Goal: Task Accomplishment & Management: Complete application form

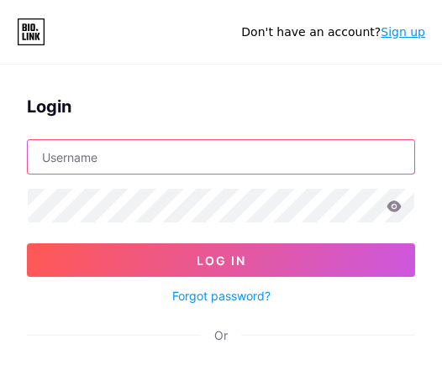
click at [146, 163] on input "text" at bounding box center [221, 157] width 386 height 34
type input "bbreview"
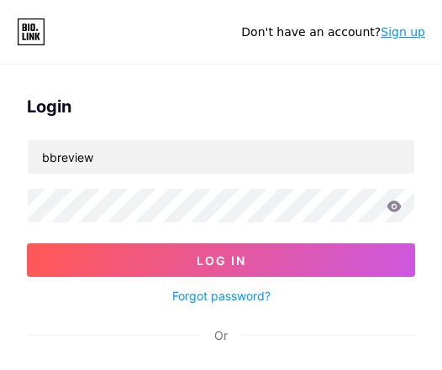
click at [148, 225] on form "bbreview Log In Forgot password?" at bounding box center [221, 222] width 388 height 167
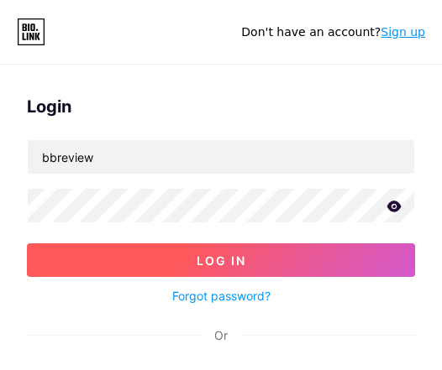
click at [208, 269] on button "Log In" at bounding box center [221, 260] width 388 height 34
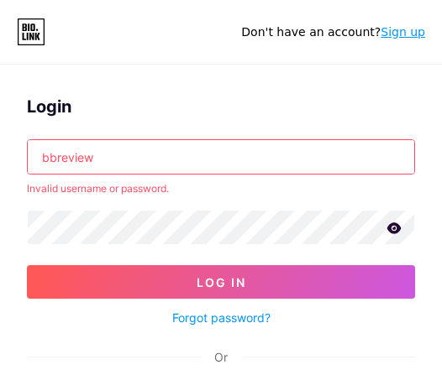
drag, startPoint x: 168, startPoint y: 156, endPoint x: 24, endPoint y: 170, distance: 144.3
click at [24, 170] on div "Login bbreview Invalid username or password. Log In Forgot password? Or Continu…" at bounding box center [221, 314] width 442 height 467
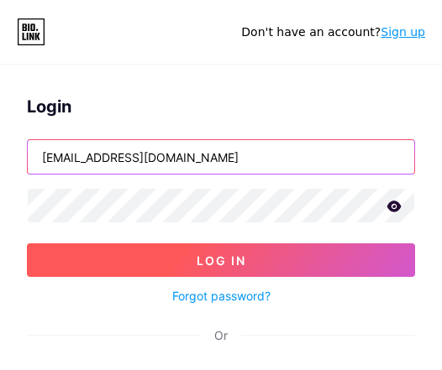
type input "[EMAIL_ADDRESS][DOMAIN_NAME]"
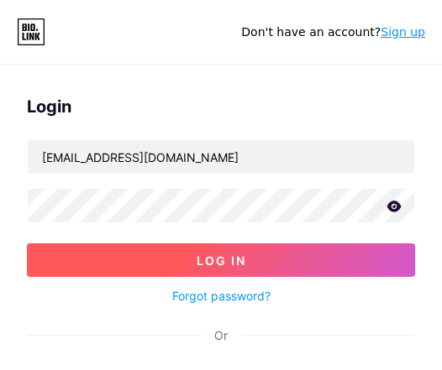
click at [219, 251] on button "Log In" at bounding box center [221, 260] width 388 height 34
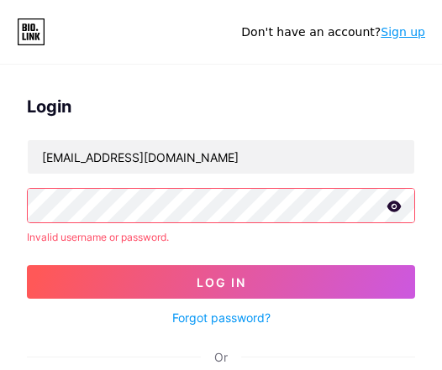
click at [414, 26] on link "Sign up" at bounding box center [402, 31] width 44 height 13
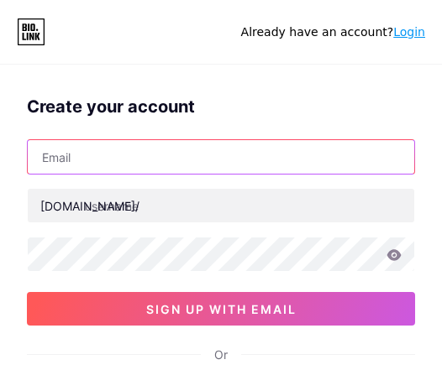
click at [142, 167] on input "text" at bounding box center [221, 157] width 386 height 34
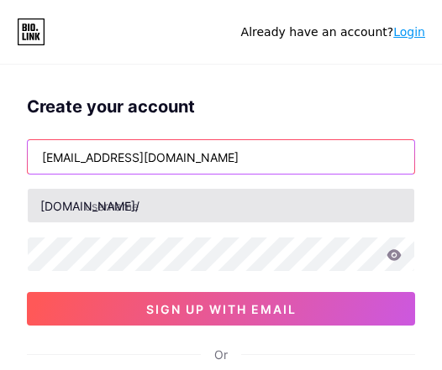
type input "[EMAIL_ADDRESS][DOMAIN_NAME]"
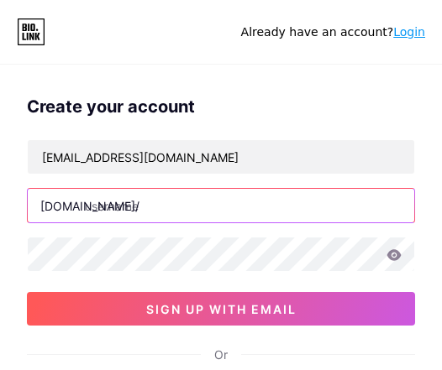
click at [157, 212] on input "text" at bounding box center [221, 206] width 386 height 34
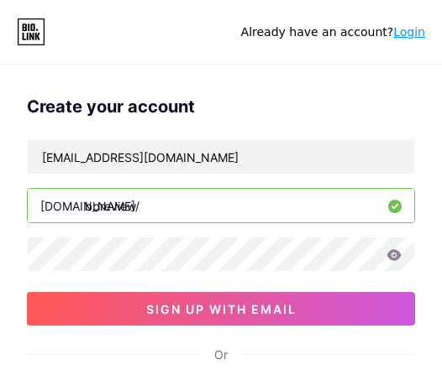
click at [154, 209] on input "bbreview" at bounding box center [221, 206] width 386 height 34
type input "bbreviews"
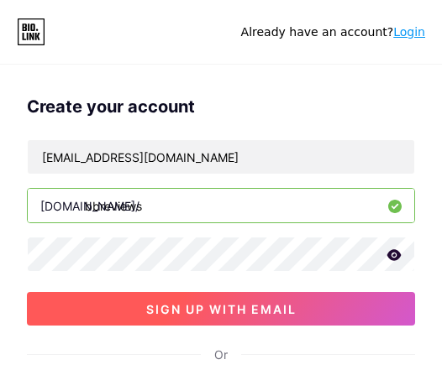
click at [170, 303] on span "sign up with email" at bounding box center [221, 309] width 150 height 14
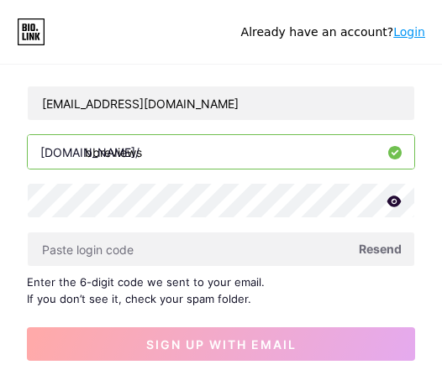
scroll to position [56, 0]
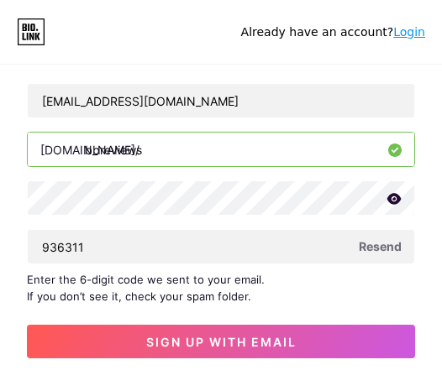
type input "936311"
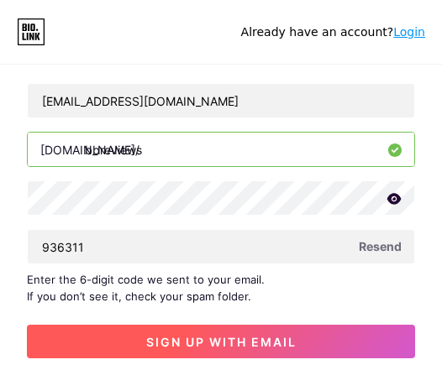
click at [282, 338] on span "sign up with email" at bounding box center [221, 342] width 150 height 14
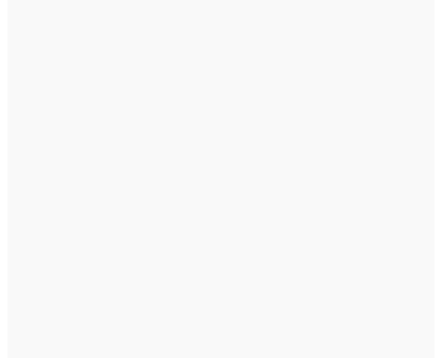
scroll to position [0, 0]
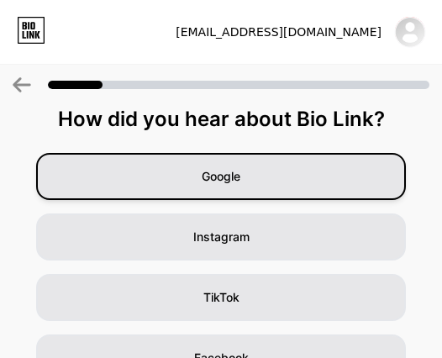
click at [274, 183] on div "Google" at bounding box center [220, 176] width 369 height 47
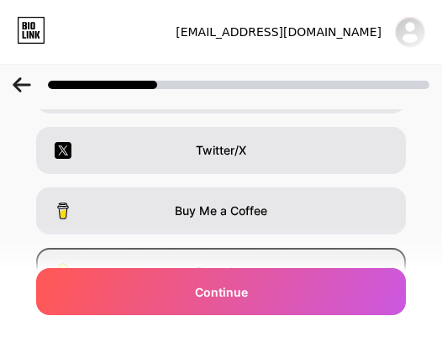
scroll to position [279, 0]
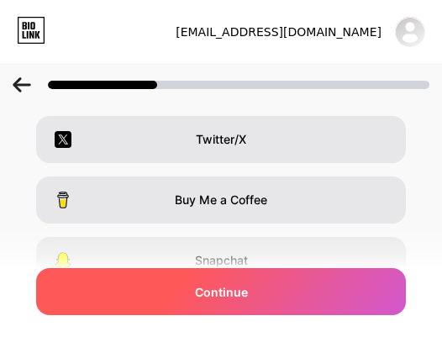
click at [260, 296] on div "Continue" at bounding box center [220, 291] width 369 height 47
click at [237, 296] on span "Continue" at bounding box center [221, 292] width 53 height 18
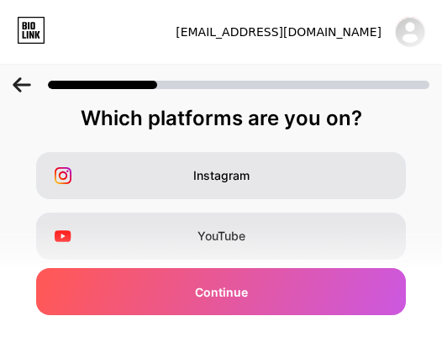
scroll to position [0, 0]
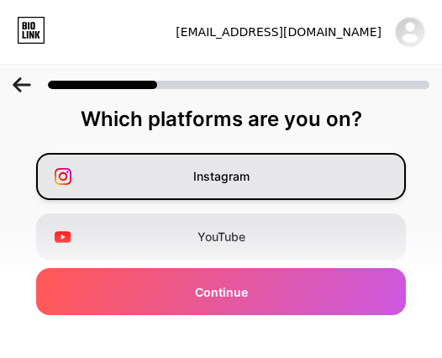
click at [331, 185] on div "Instagram" at bounding box center [220, 176] width 369 height 47
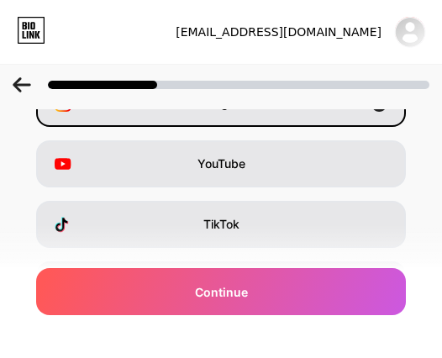
scroll to position [84, 0]
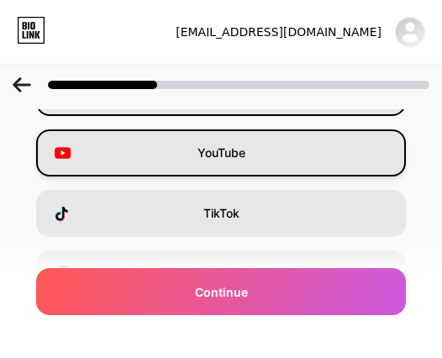
click at [319, 154] on div "YouTube" at bounding box center [220, 152] width 369 height 47
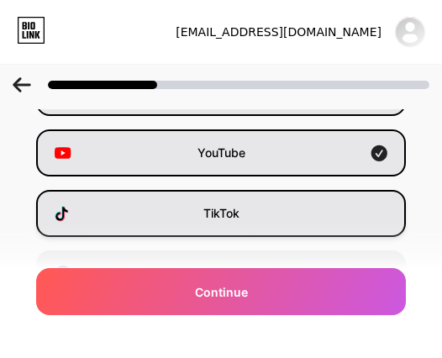
click at [307, 215] on div "TikTok" at bounding box center [220, 213] width 369 height 47
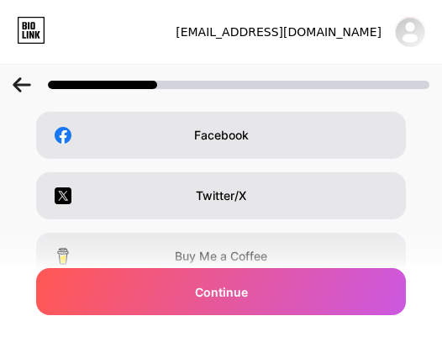
scroll to position [224, 0]
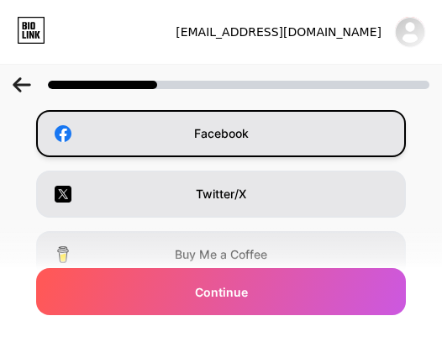
drag, startPoint x: 324, startPoint y: 131, endPoint x: 317, endPoint y: 143, distance: 13.5
click at [324, 129] on div "Facebook" at bounding box center [220, 133] width 369 height 47
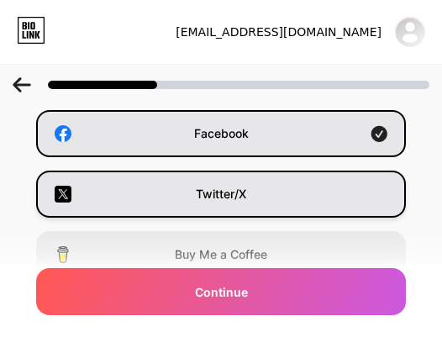
click at [307, 200] on div "Twitter/X" at bounding box center [220, 193] width 369 height 47
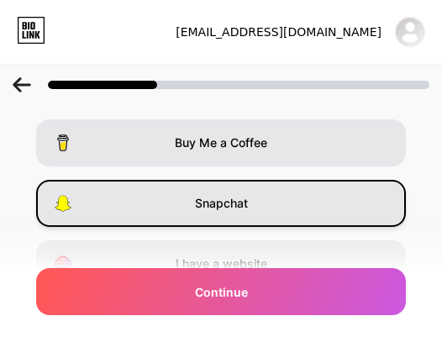
scroll to position [376, 0]
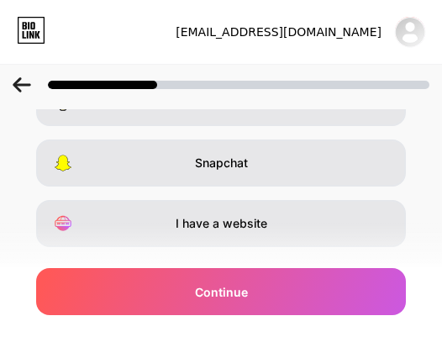
click at [285, 317] on div "Which platforms are you on? Instagram YouTube TikTok Facebook Twitter/X Buy Me …" at bounding box center [221, 30] width 442 height 601
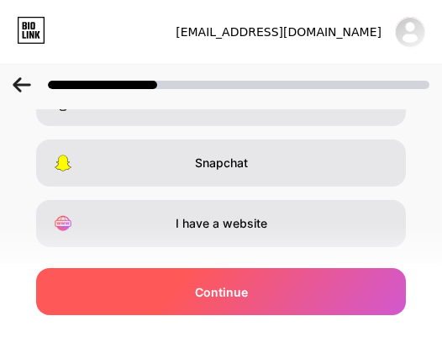
click at [289, 302] on div "Continue" at bounding box center [220, 291] width 369 height 47
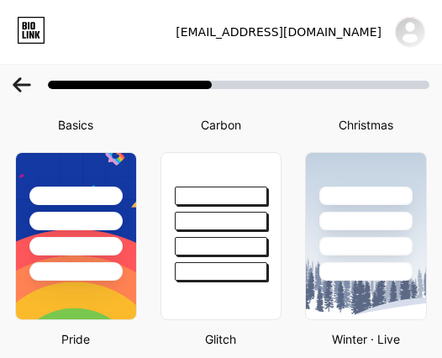
scroll to position [206, 0]
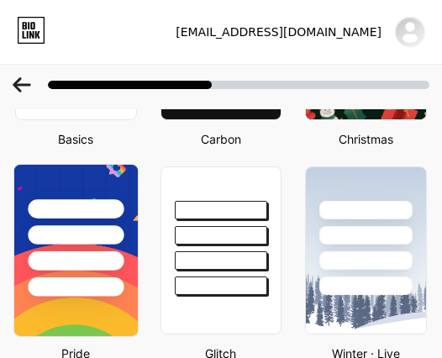
click at [126, 252] on div at bounding box center [75, 231] width 123 height 132
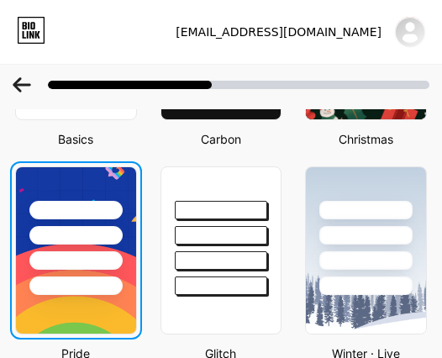
scroll to position [0, 0]
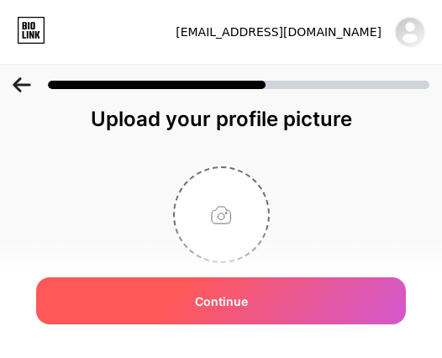
click at [260, 297] on div "Continue" at bounding box center [220, 300] width 369 height 47
click at [242, 304] on span "Continue" at bounding box center [221, 301] width 53 height 18
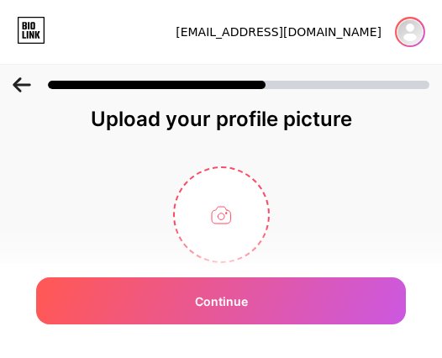
click at [418, 25] on img at bounding box center [409, 31] width 27 height 27
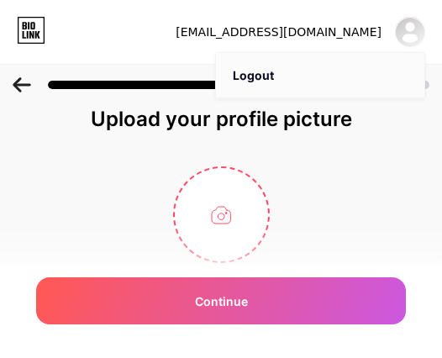
click at [371, 74] on li "Logout" at bounding box center [320, 75] width 208 height 45
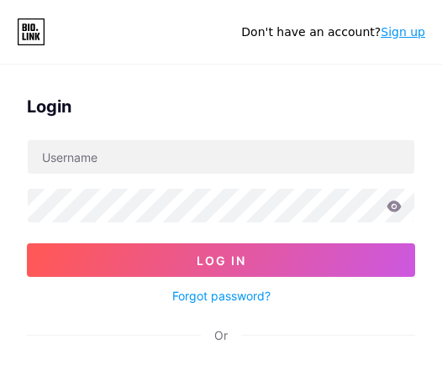
click at [266, 71] on div "Login Log In Forgot password? Or Continue with Google Continue with Facebook Co…" at bounding box center [221, 239] width 442 height 370
